Goal: Navigation & Orientation: Find specific page/section

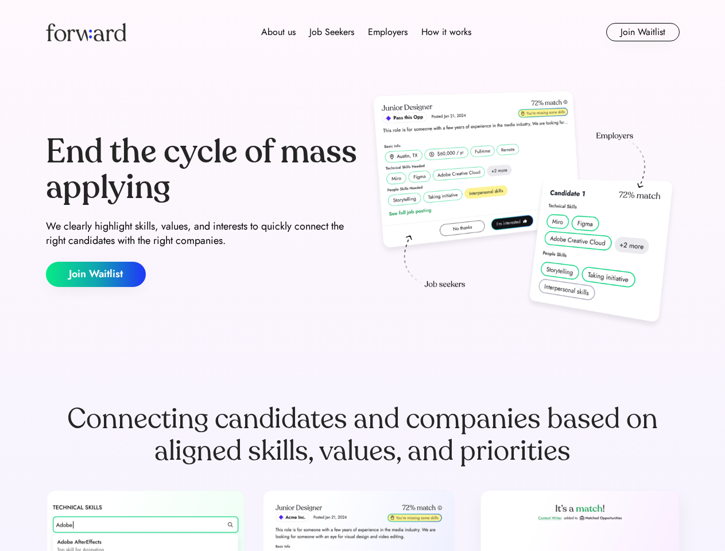
click at [362, 275] on div "End the cycle of mass applying We clearly highlight skills, values, and interes…" at bounding box center [362, 210] width 633 height 247
click at [363, 32] on div "About us Job Seekers Employers How it works" at bounding box center [366, 32] width 452 height 14
click at [86, 32] on img at bounding box center [86, 32] width 80 height 18
click at [366, 32] on div "About us Job Seekers Employers How it works" at bounding box center [366, 32] width 452 height 14
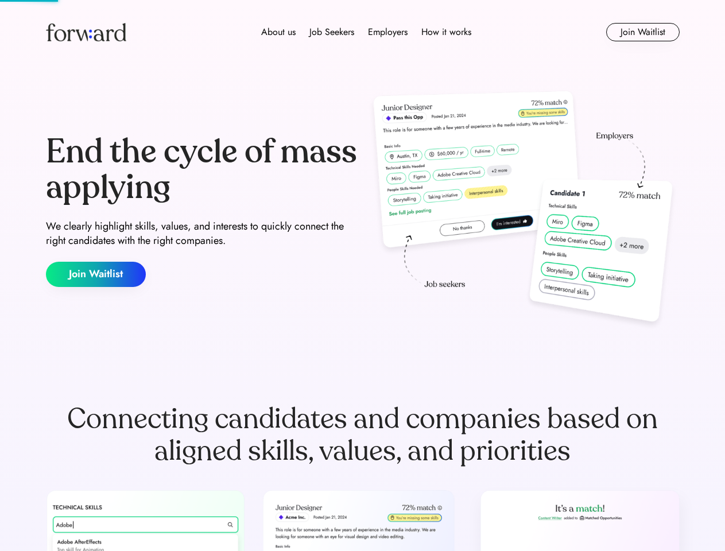
click at [278, 32] on div "About us" at bounding box center [278, 32] width 34 height 14
click at [332, 32] on div "Job Seekers" at bounding box center [331, 32] width 45 height 14
click at [387, 32] on div "Employers" at bounding box center [388, 32] width 40 height 14
click at [445, 32] on div "How it works" at bounding box center [446, 32] width 50 height 14
click at [642, 32] on button "Join Waitlist" at bounding box center [642, 32] width 73 height 18
